Goal: Navigation & Orientation: Find specific page/section

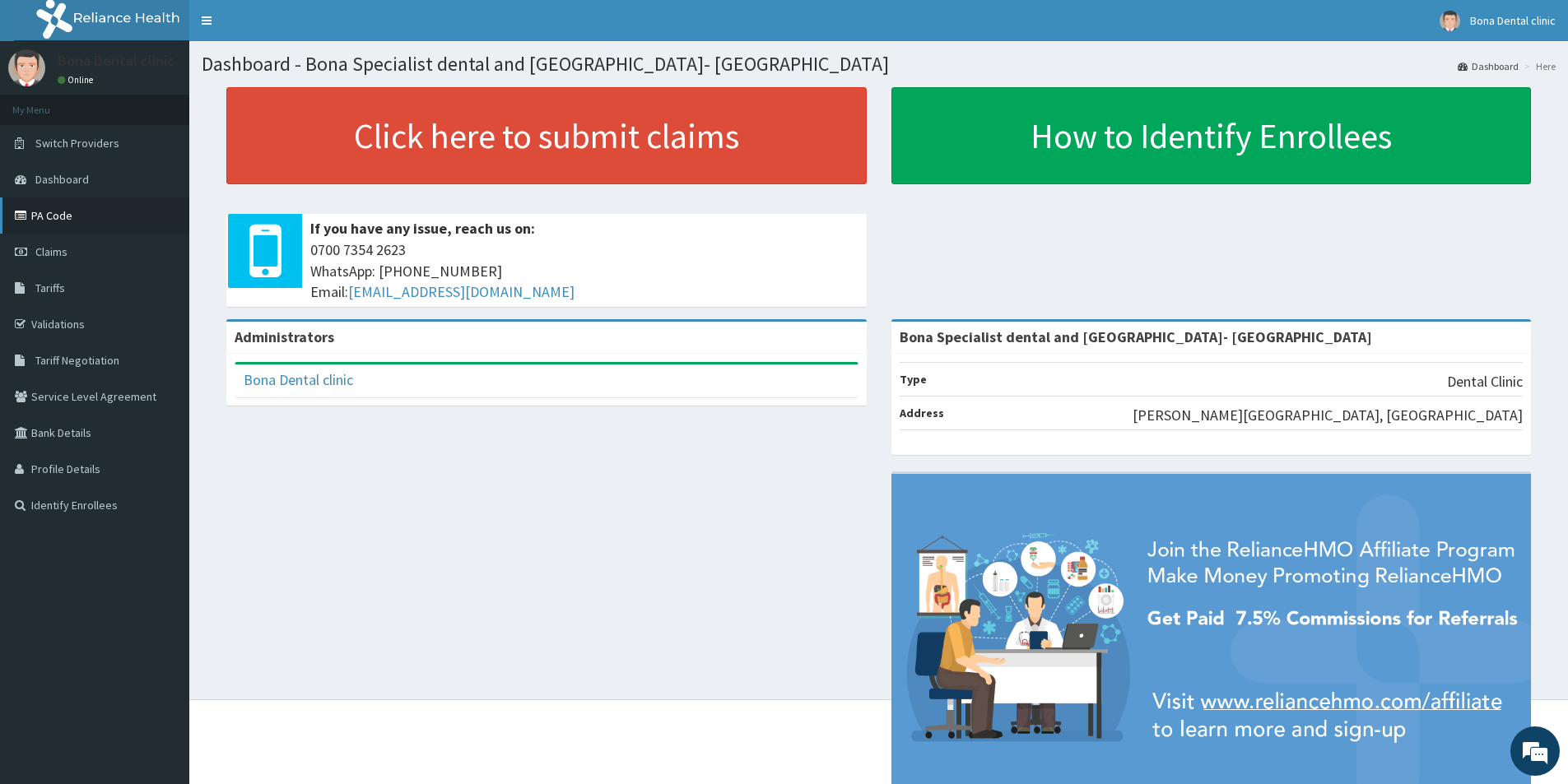
click at [47, 214] on link "PA Code" at bounding box center [94, 215] width 190 height 36
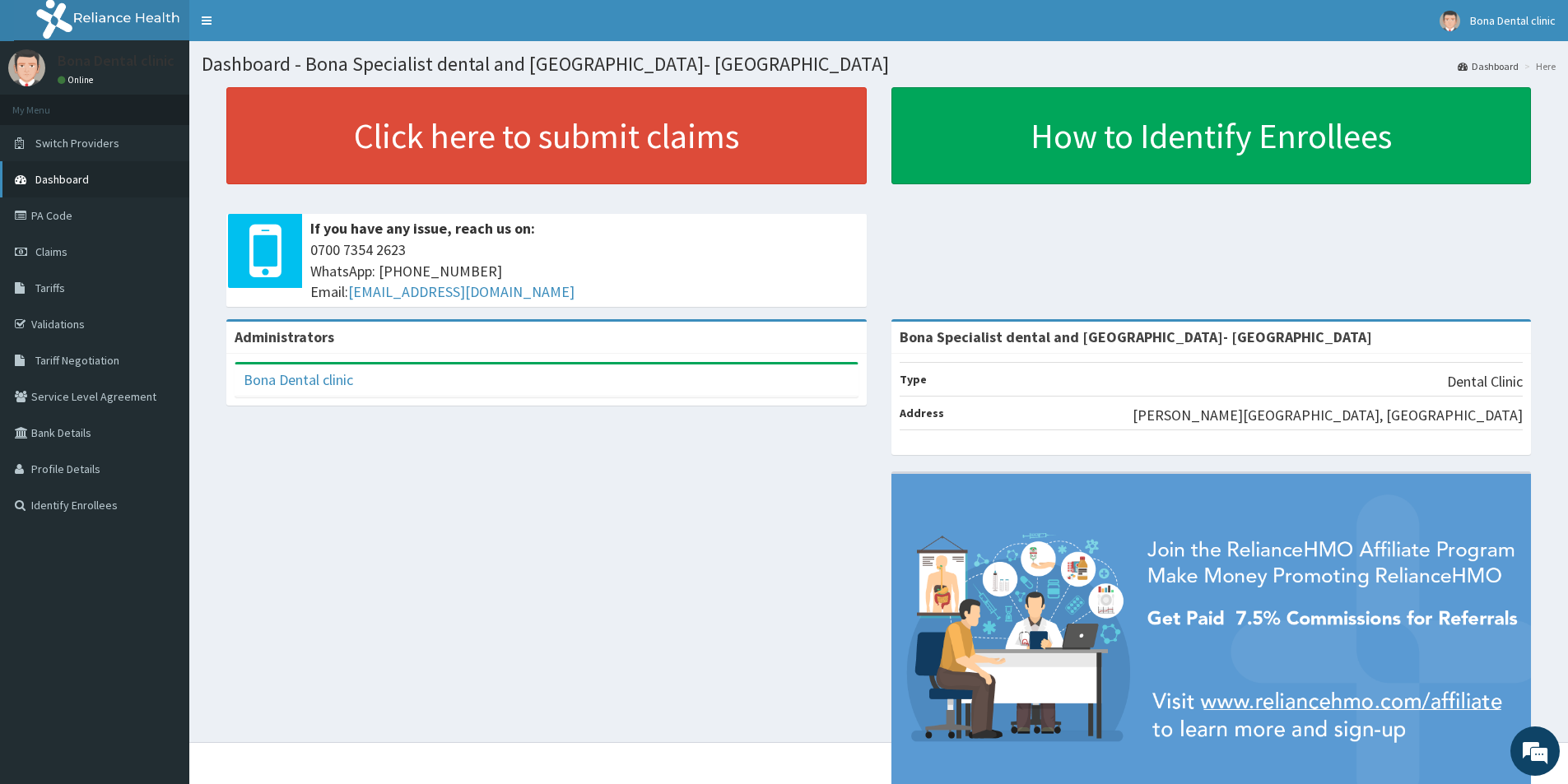
click at [56, 177] on span "Dashboard" at bounding box center [63, 179] width 54 height 15
